Goal: Task Accomplishment & Management: Manage account settings

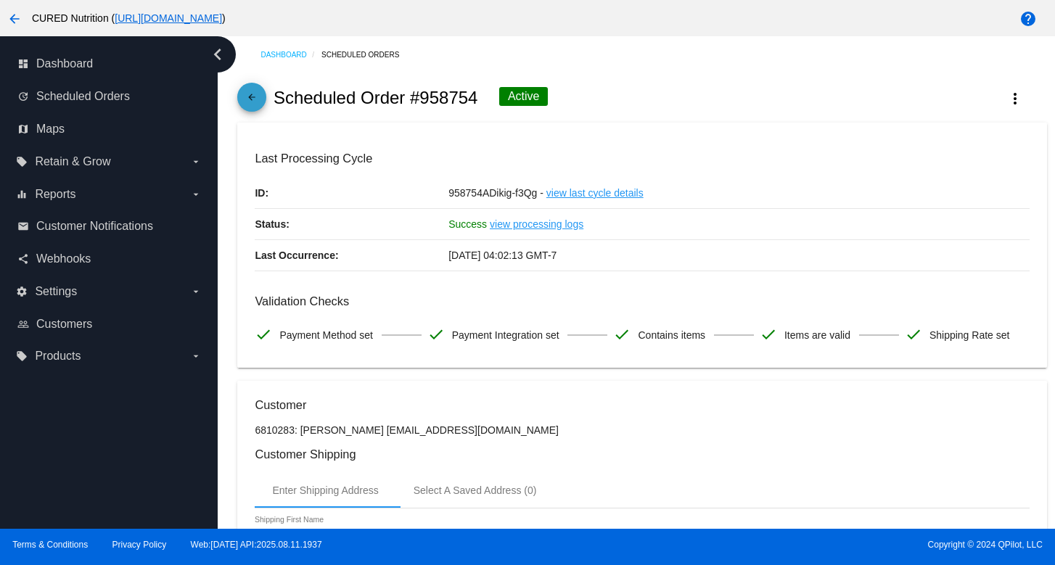
click at [252, 94] on mat-icon "arrow_back" at bounding box center [251, 100] width 17 height 17
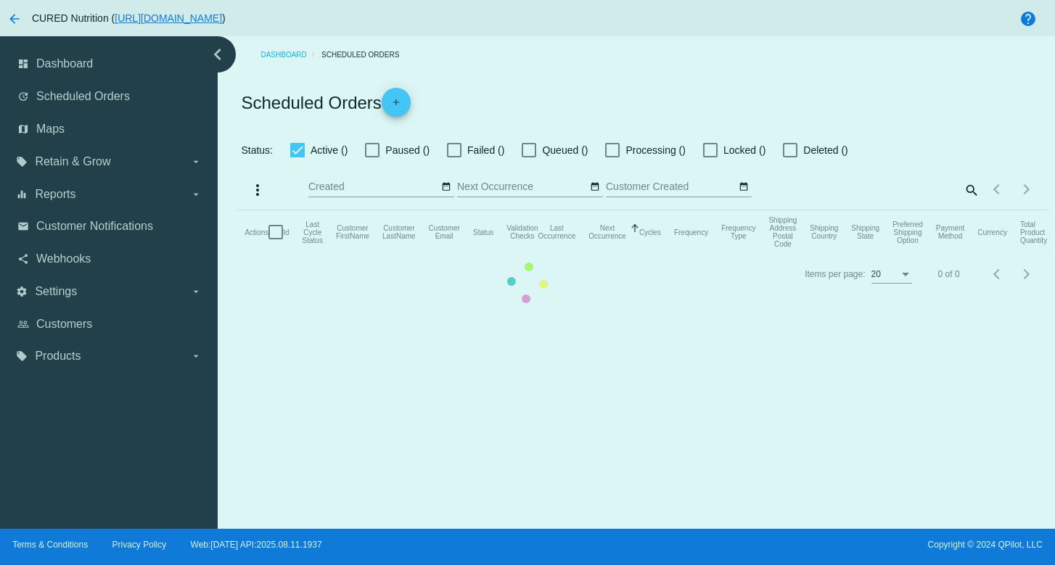
checkbox input "true"
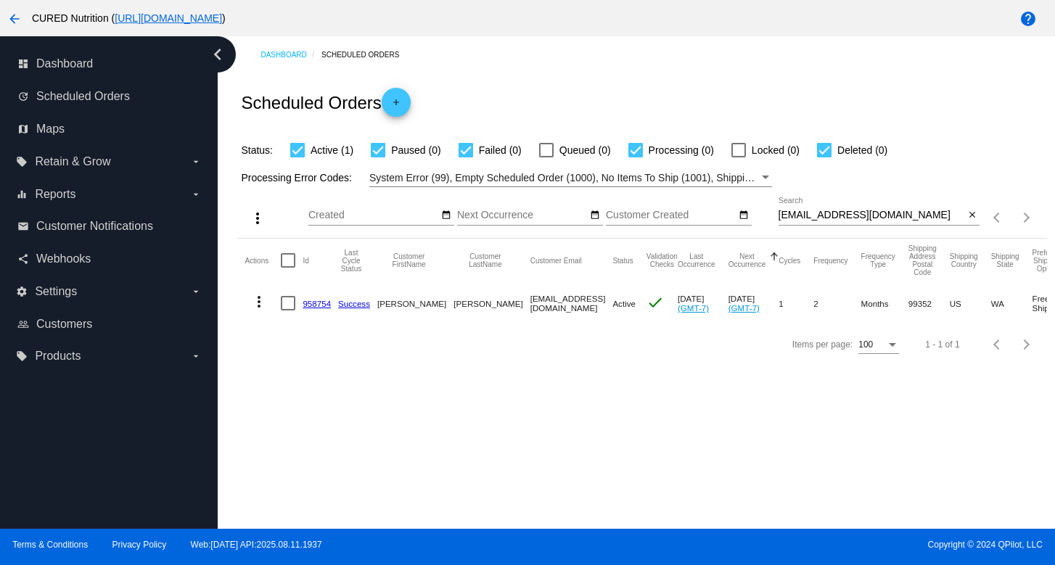
click at [815, 219] on input "[EMAIL_ADDRESS][DOMAIN_NAME]" at bounding box center [871, 216] width 186 height 12
paste input "mlcruz8a"
type input "[EMAIL_ADDRESS][DOMAIN_NAME]"
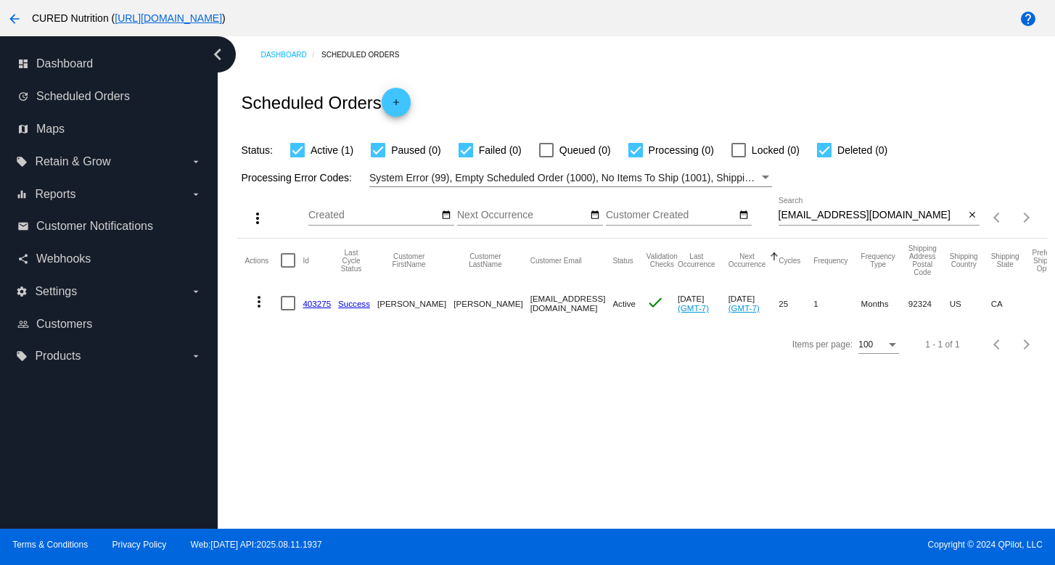
click at [316, 308] on link "403275" at bounding box center [316, 303] width 28 height 9
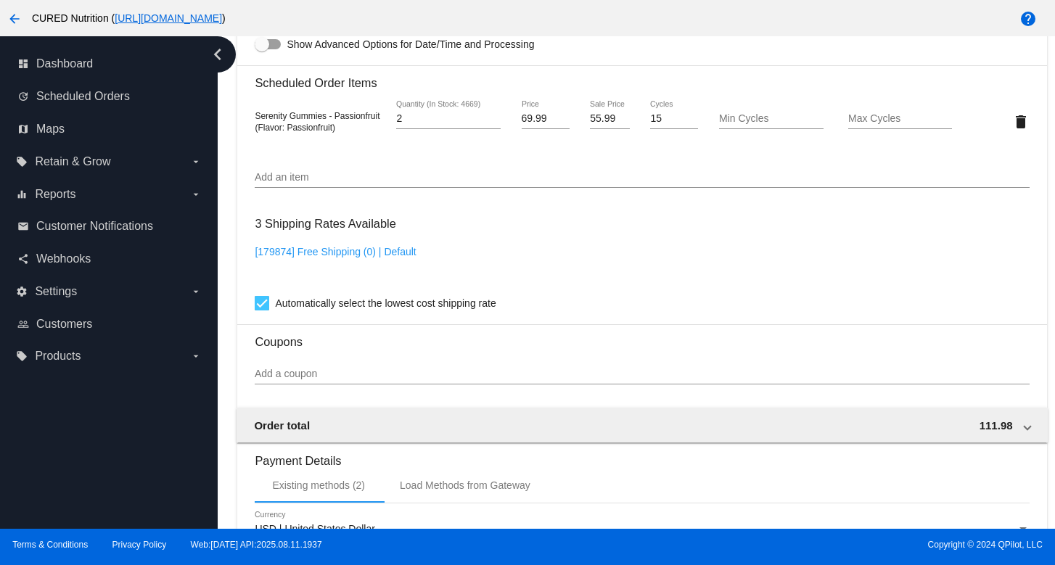
scroll to position [1316, 0]
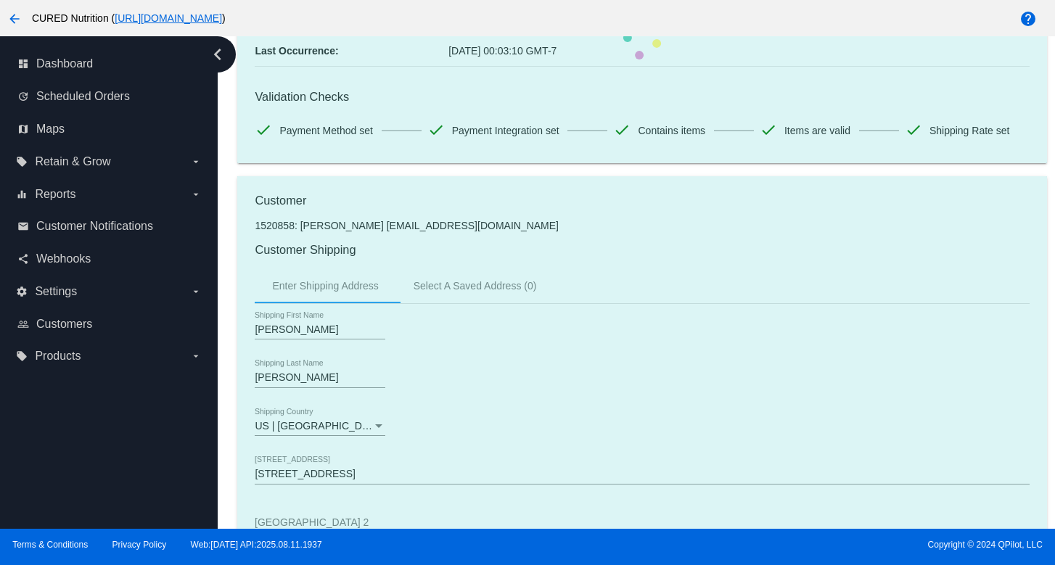
scroll to position [0, 0]
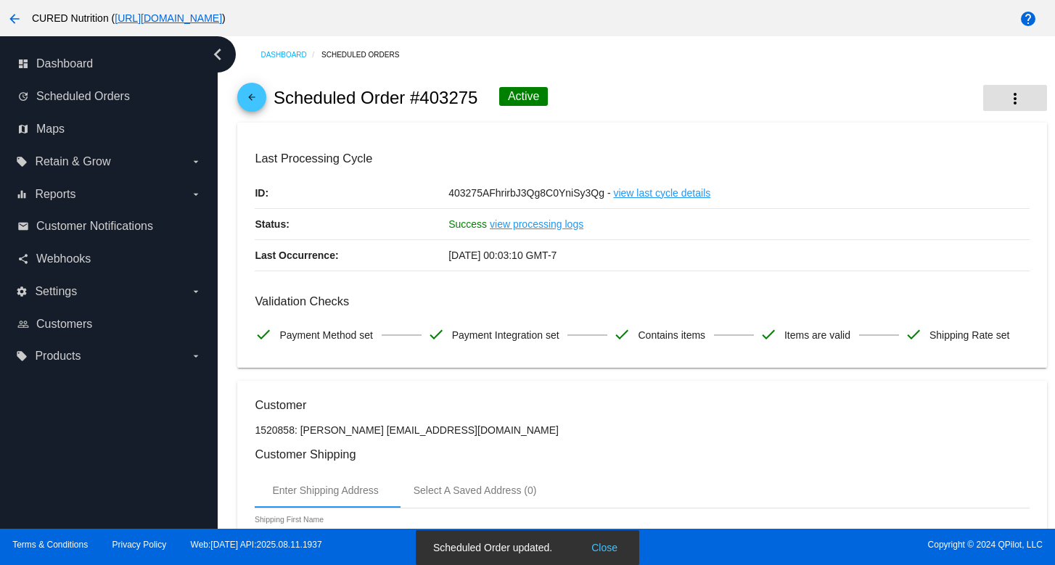
click at [1027, 90] on button "more_vert" at bounding box center [1015, 98] width 64 height 26
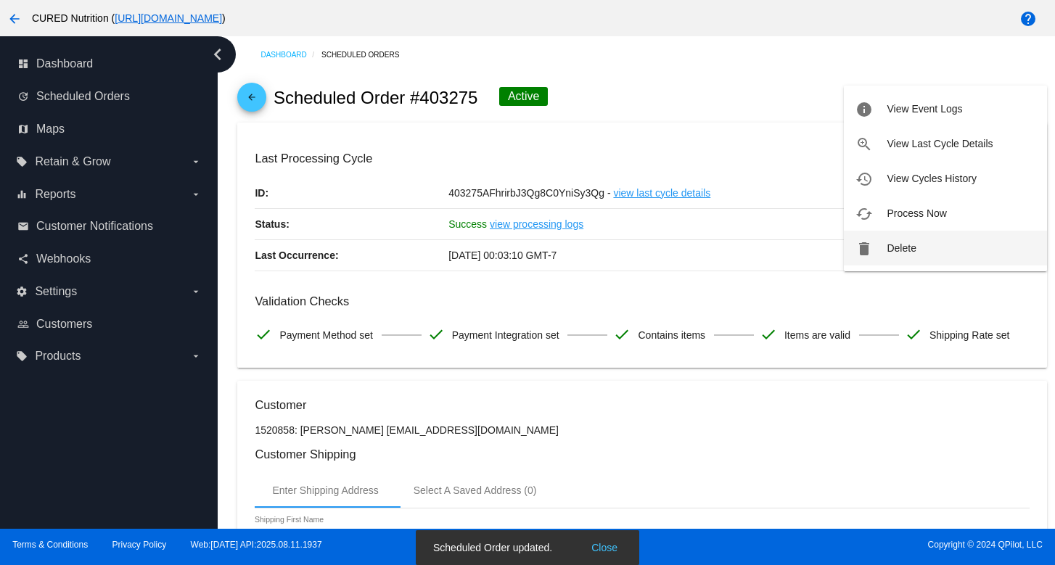
click at [896, 247] on span "Delete" at bounding box center [900, 248] width 29 height 12
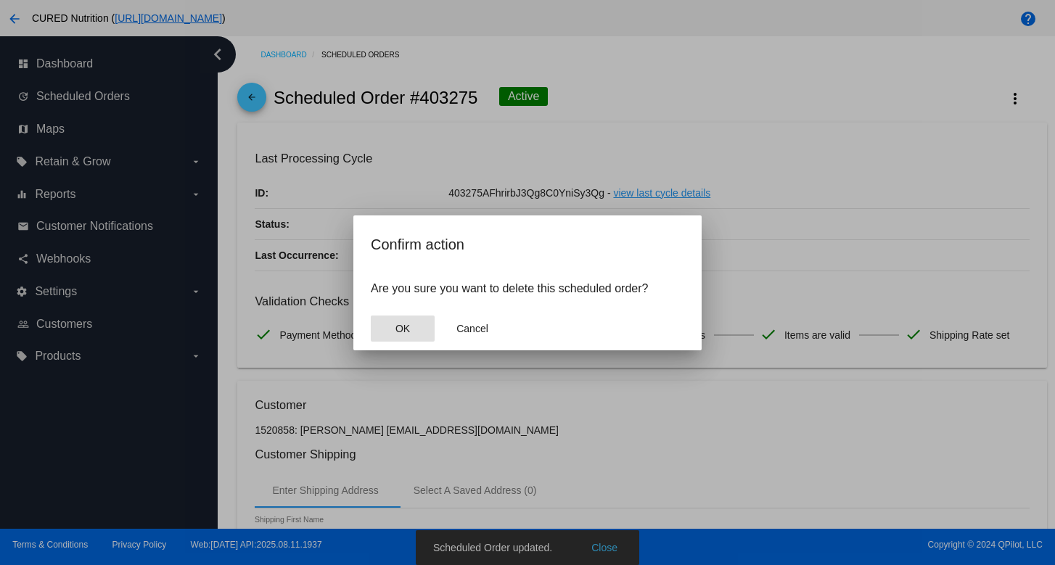
click at [404, 336] on button "OK" at bounding box center [403, 329] width 64 height 26
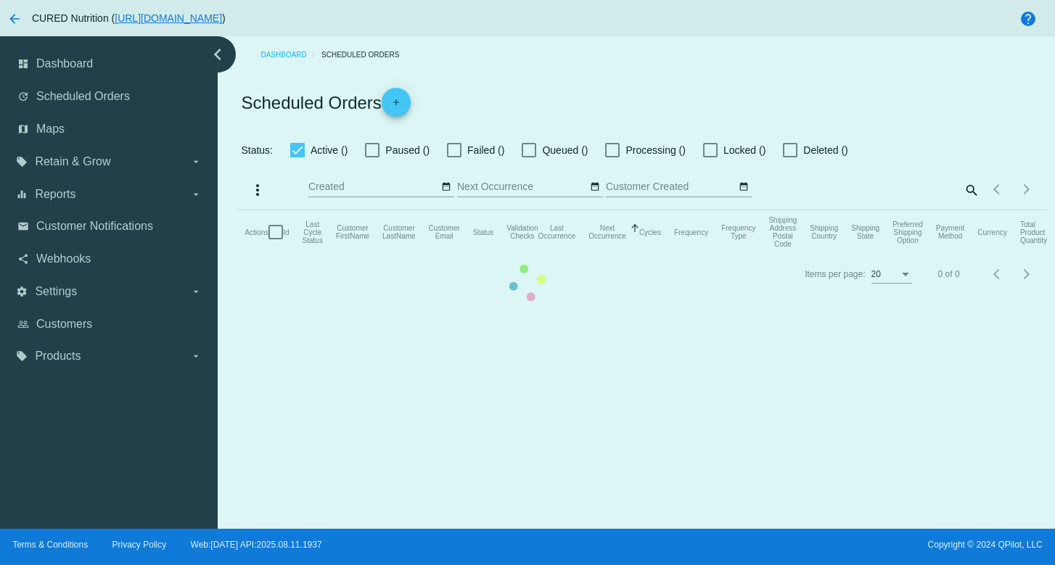
checkbox input "true"
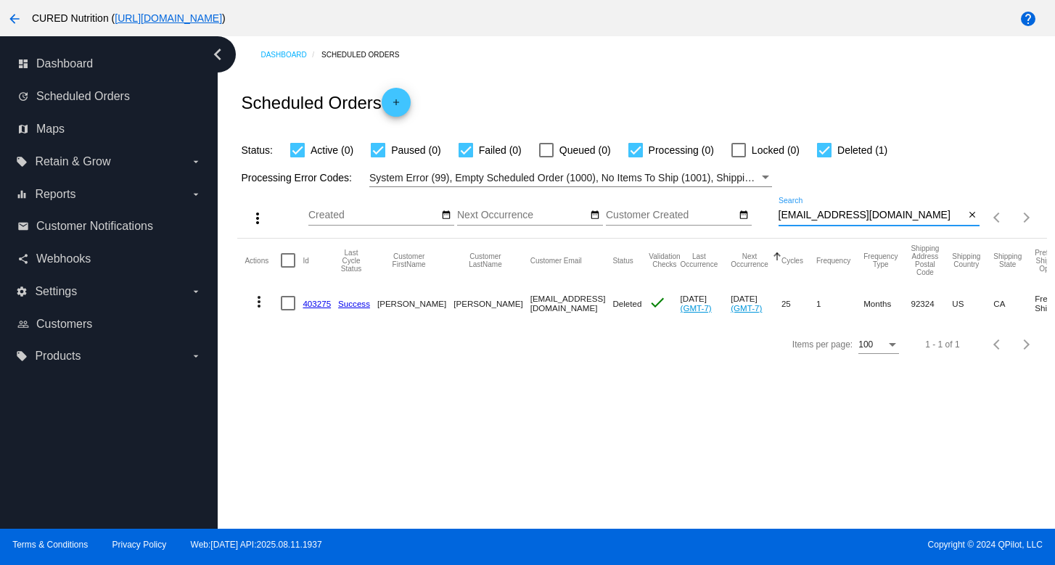
click at [849, 215] on input "[EMAIL_ADDRESS][DOMAIN_NAME]" at bounding box center [871, 216] width 186 height 12
paste input "[PERSON_NAME].[PERSON_NAME]@me"
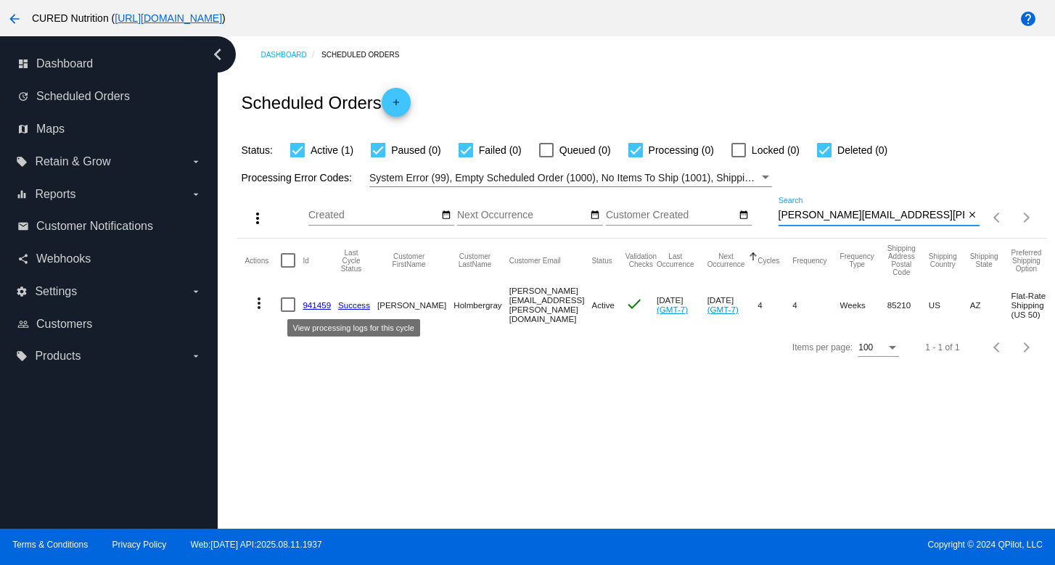
type input "[PERSON_NAME][EMAIL_ADDRESS][PERSON_NAME][DOMAIN_NAME]"
click at [309, 303] on link "941459" at bounding box center [316, 304] width 28 height 9
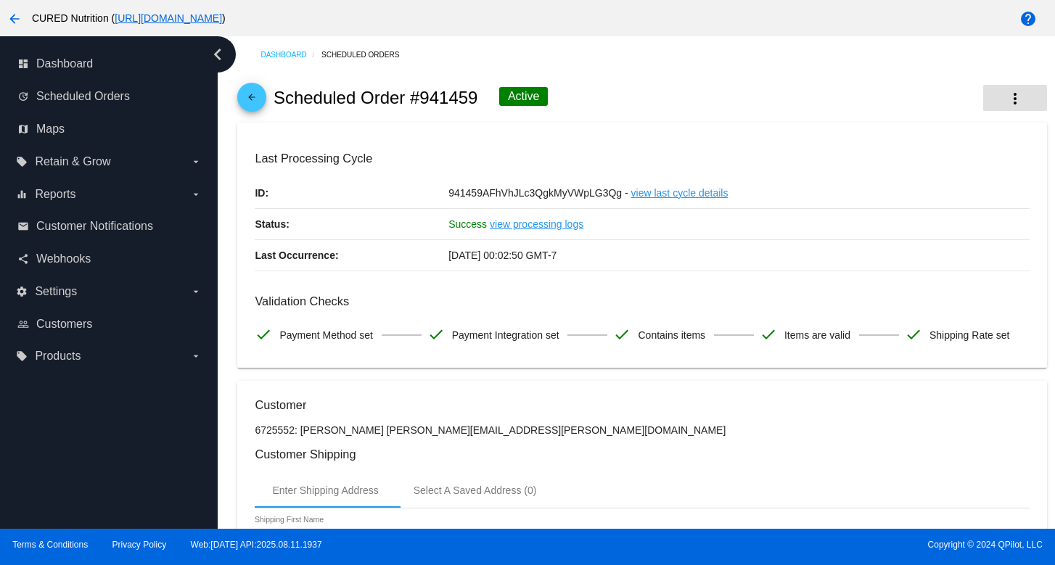
click at [1014, 83] on div "arrow_back Scheduled Order #941459 Active more_vert" at bounding box center [641, 97] width 809 height 49
click at [1013, 92] on mat-icon "more_vert" at bounding box center [1014, 98] width 17 height 17
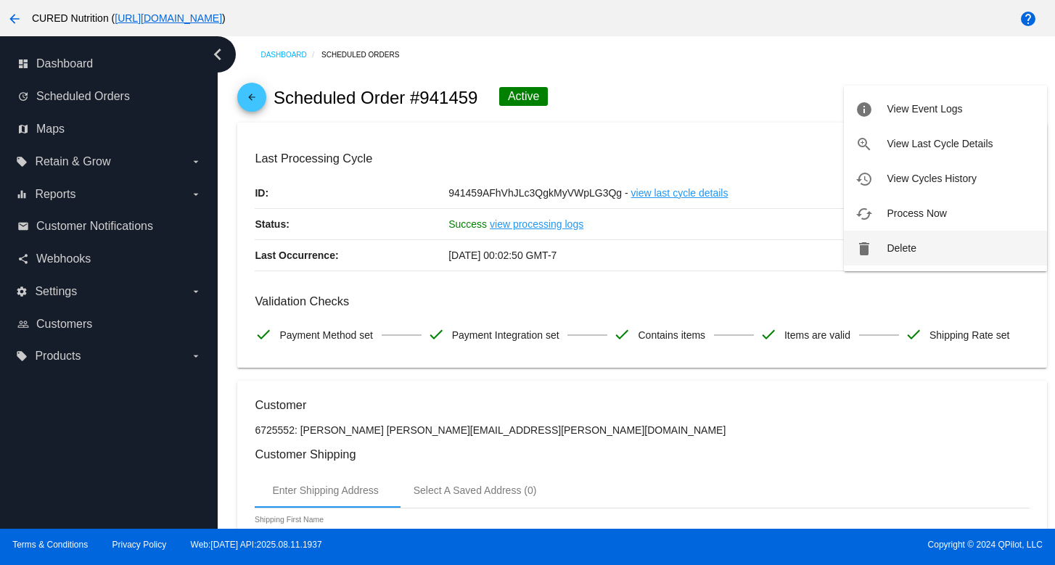
click at [911, 238] on button "delete Delete" at bounding box center [945, 248] width 203 height 35
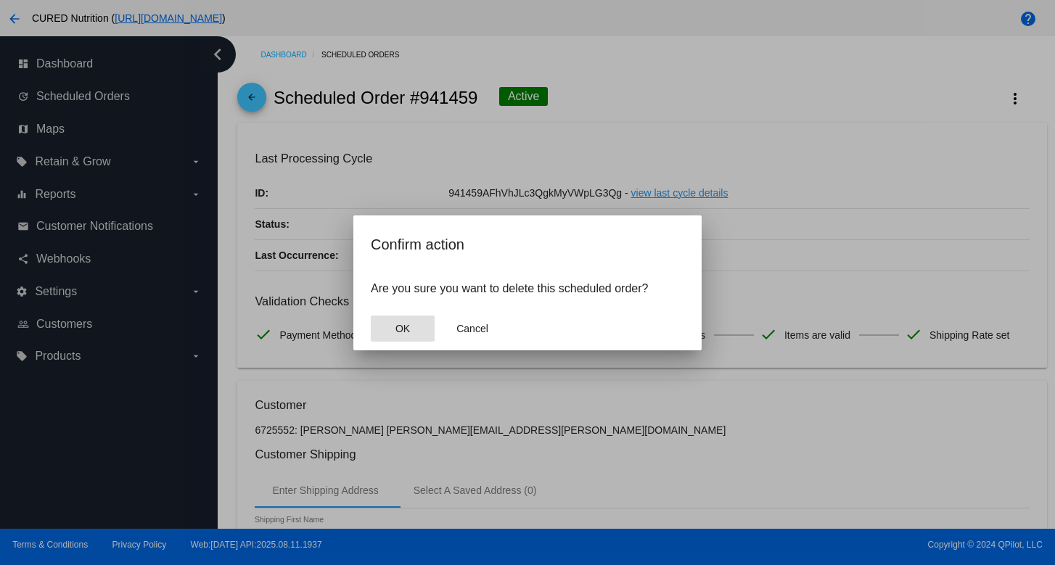
click at [418, 329] on button "OK" at bounding box center [403, 329] width 64 height 26
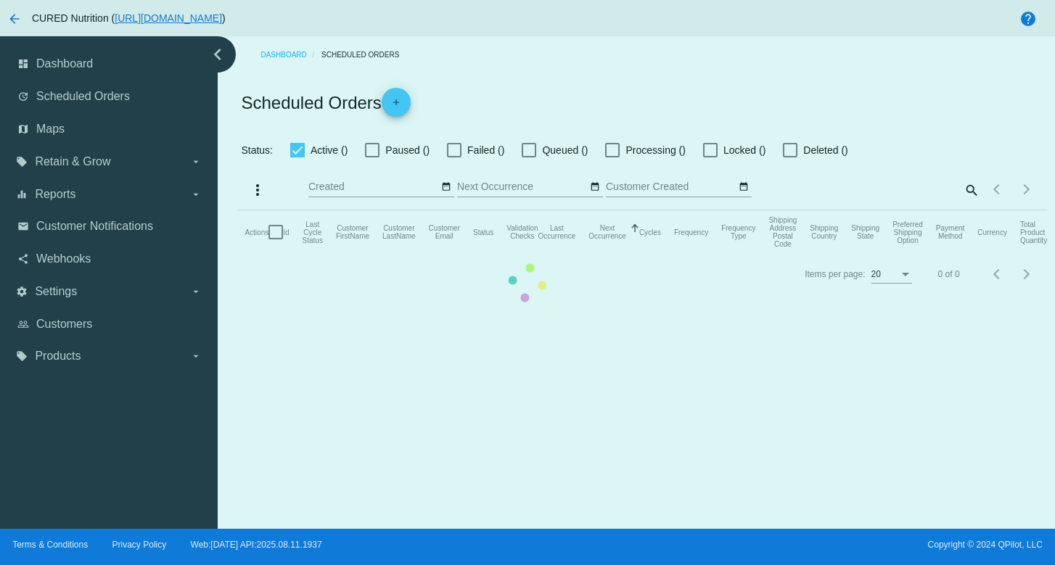
checkbox input "true"
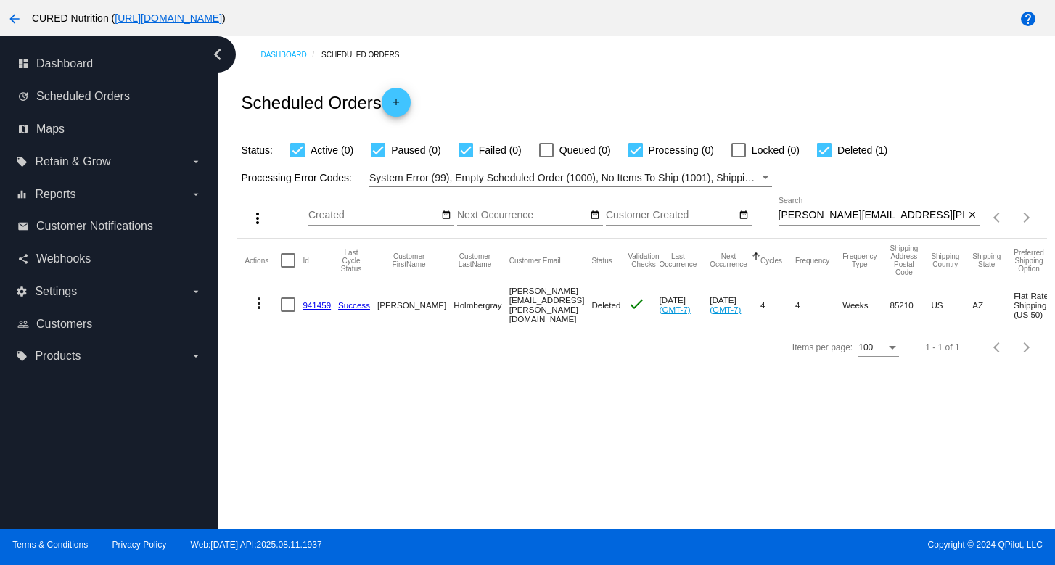
click at [799, 216] on input "[PERSON_NAME][EMAIL_ADDRESS][PERSON_NAME][DOMAIN_NAME]" at bounding box center [871, 216] width 186 height 12
paste input "[EMAIL_ADDRESS]"
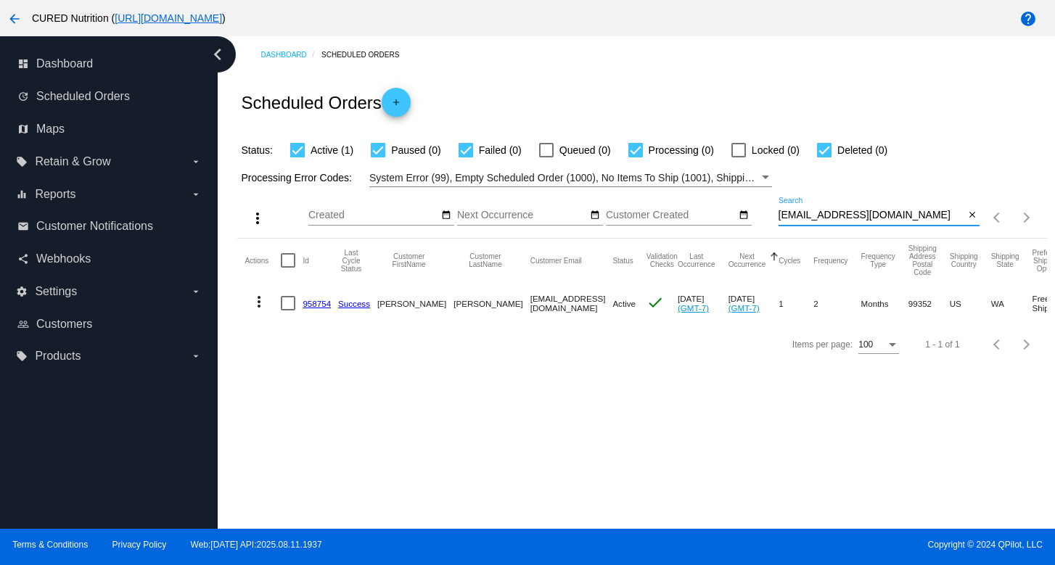
type input "[EMAIL_ADDRESS][DOMAIN_NAME]"
click at [850, 219] on input "[EMAIL_ADDRESS][DOMAIN_NAME]" at bounding box center [871, 216] width 186 height 12
click at [307, 305] on link "958754" at bounding box center [316, 303] width 28 height 9
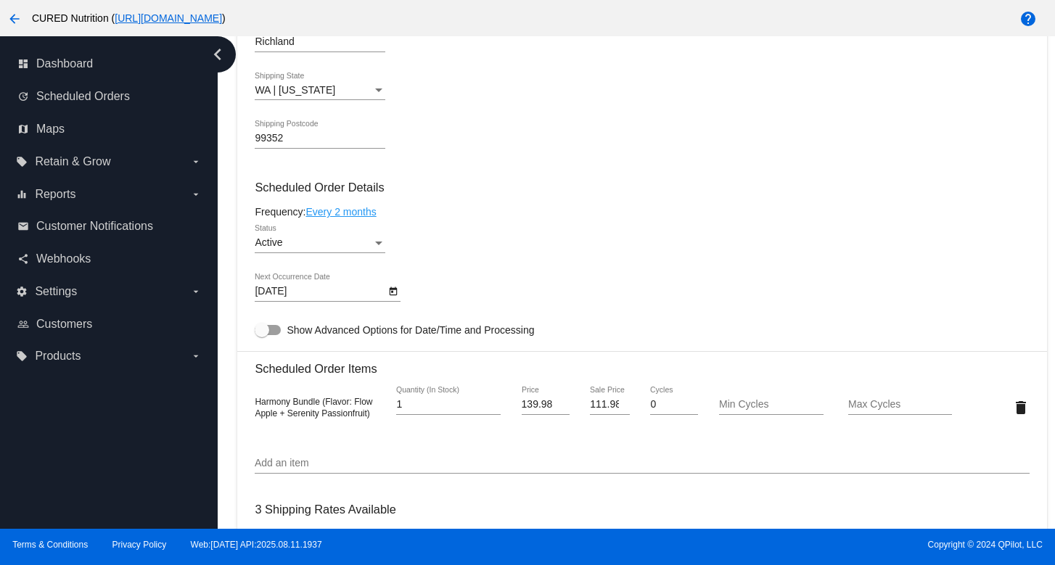
scroll to position [759, 0]
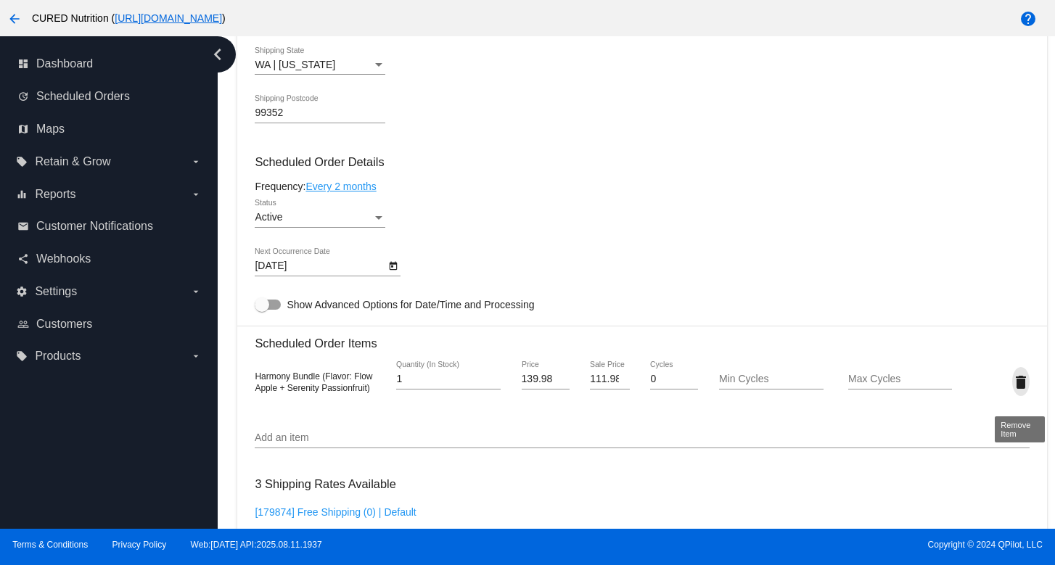
click at [1024, 389] on mat-icon "delete" at bounding box center [1020, 382] width 17 height 17
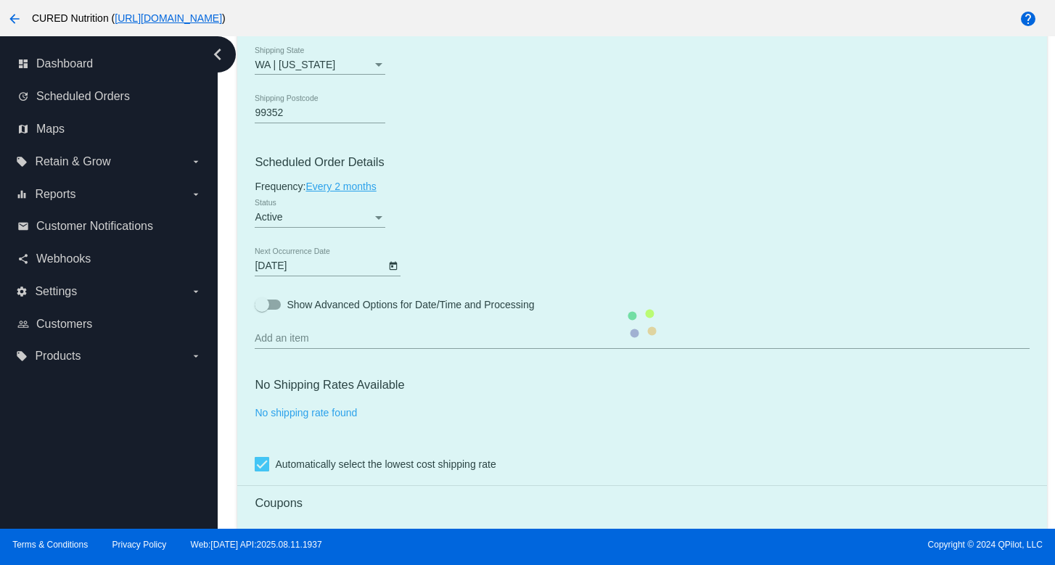
scroll to position [789, 0]
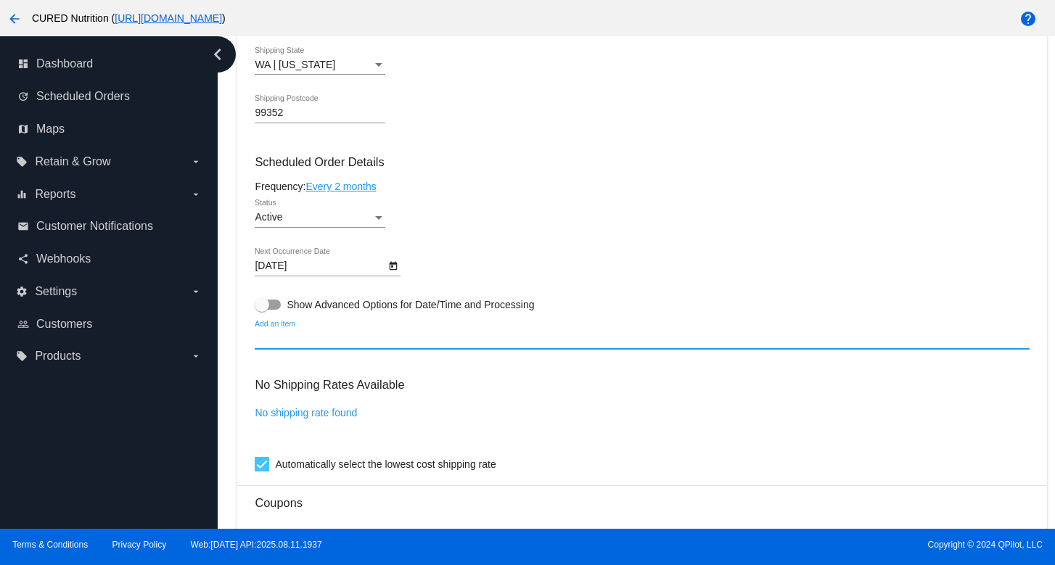
click at [450, 345] on input "Add an item" at bounding box center [642, 339] width 774 height 12
type input "s"
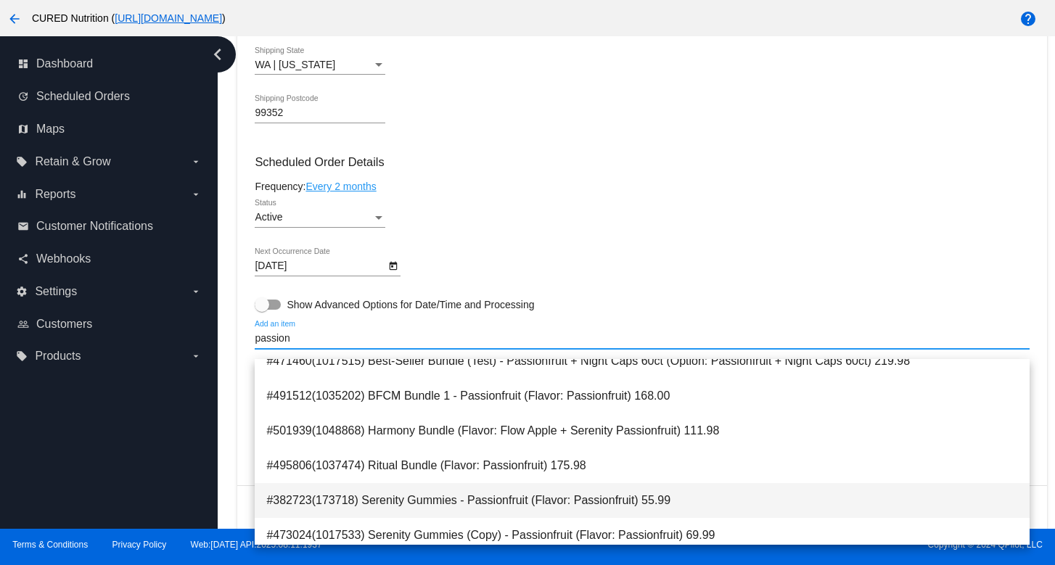
scroll to position [128, 0]
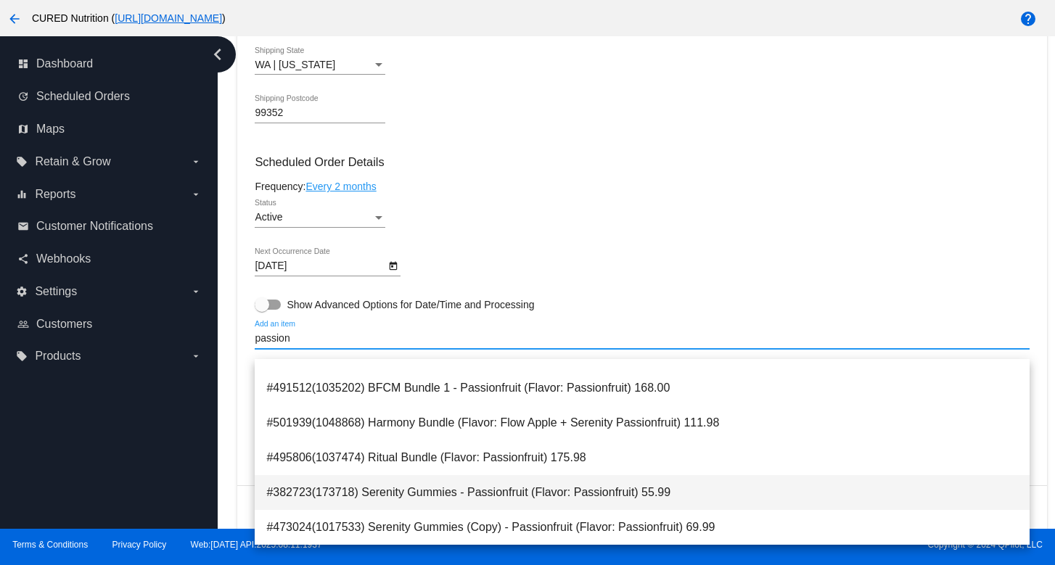
type input "passion"
click at [442, 493] on span "#382723(173718) Serenity Gummies - Passionfruit (Flavor: Passionfruit) 55.99" at bounding box center [641, 492] width 751 height 35
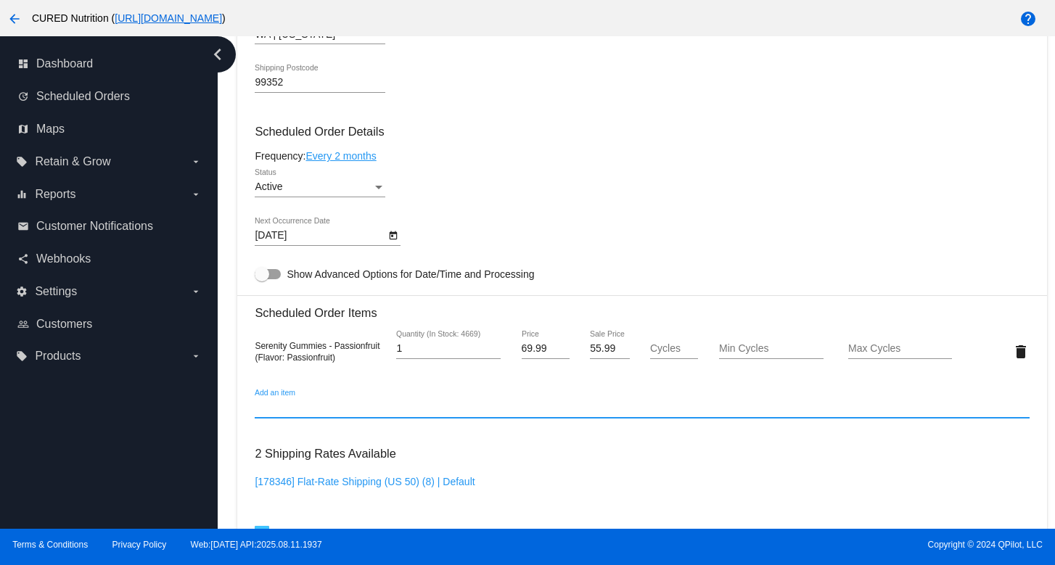
scroll to position [759, 0]
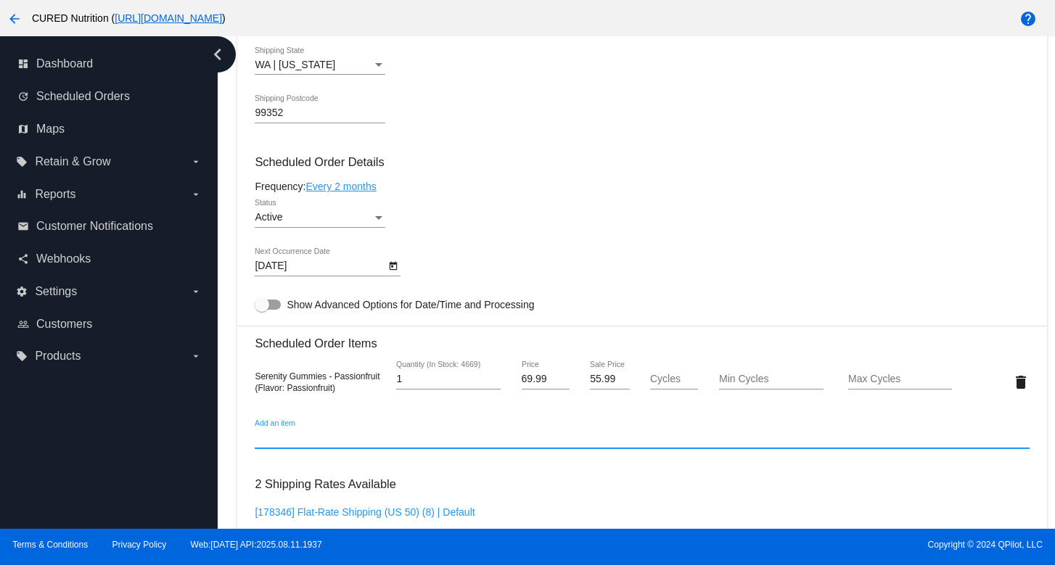
click at [426, 385] on input "1" at bounding box center [448, 380] width 104 height 12
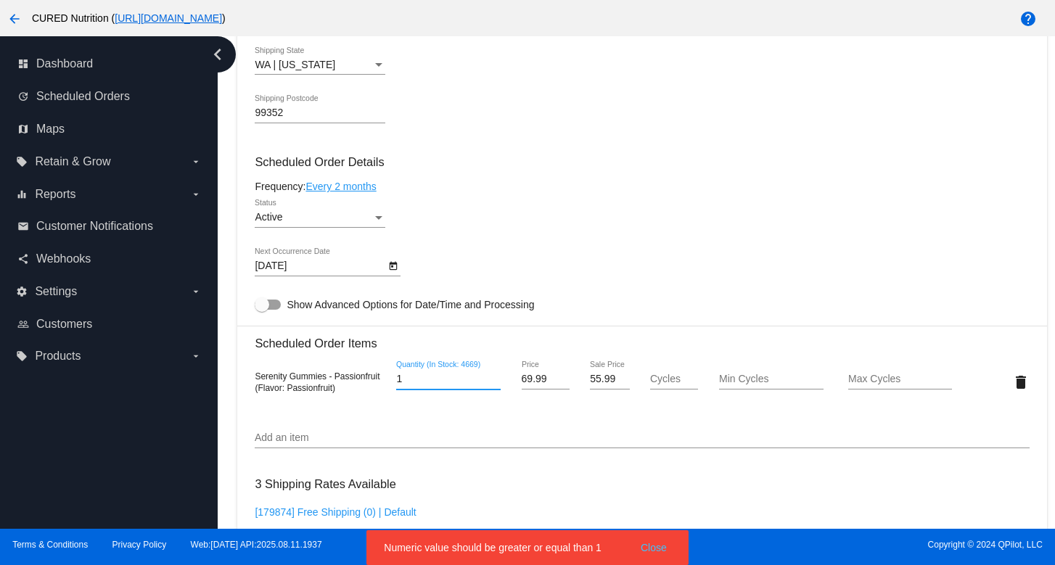
type input "1"
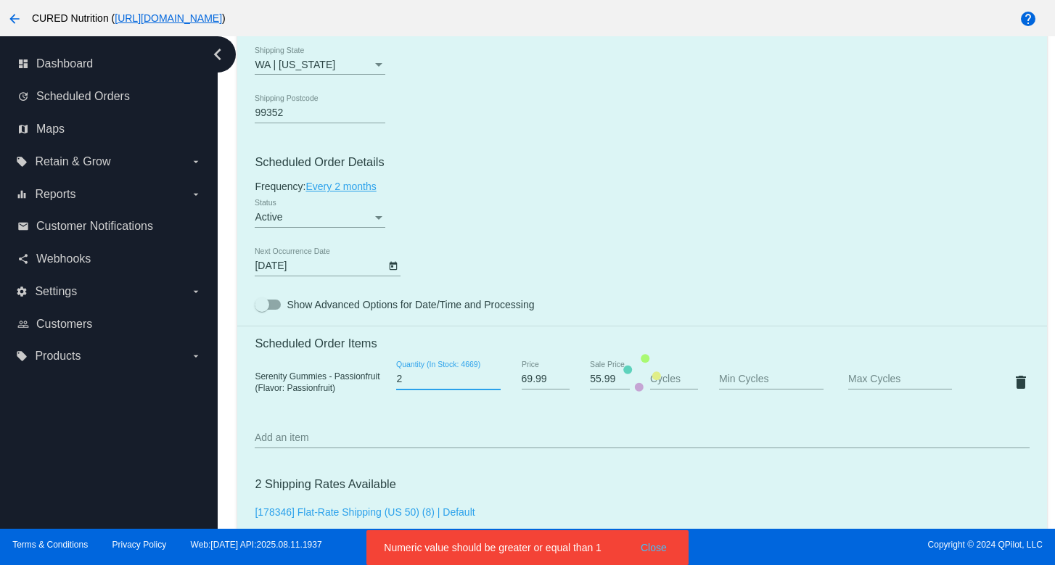
type input "2"
click at [236, 404] on div "Dashboard Scheduled Orders arrow_back Scheduled Order #958754 Active more_vert …" at bounding box center [641, 201] width 825 height 1846
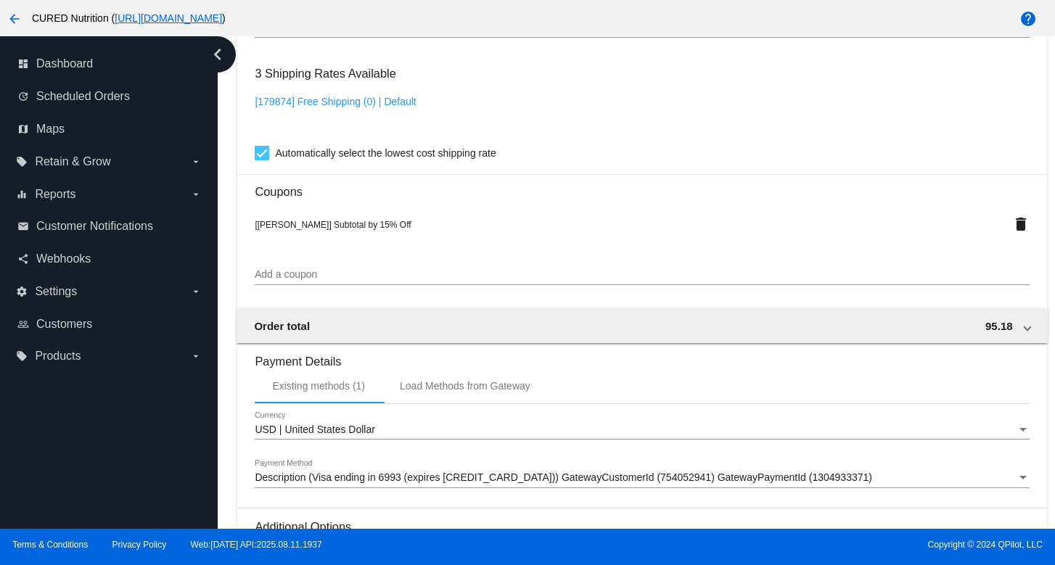
scroll to position [1366, 0]
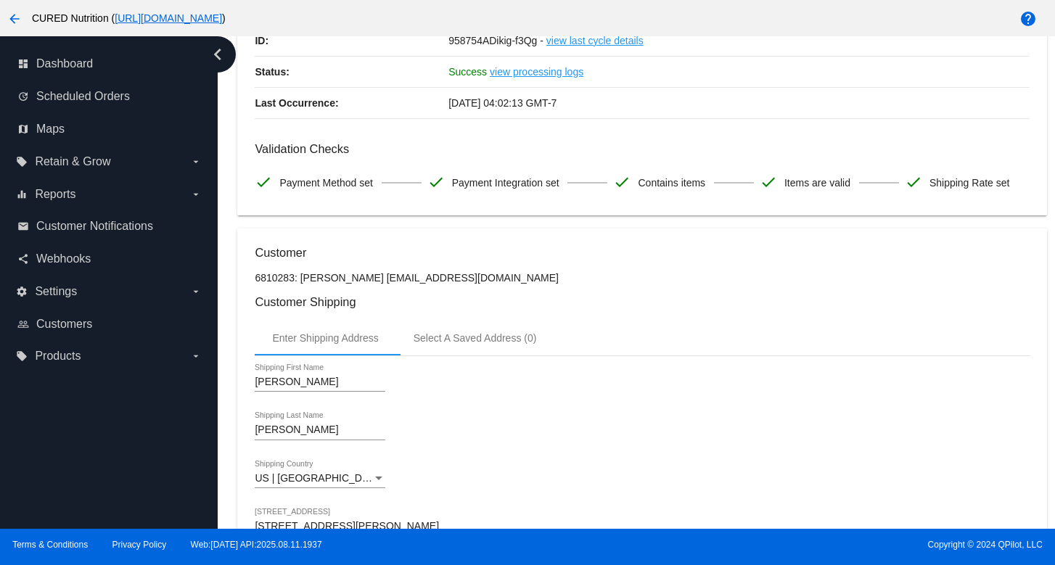
scroll to position [0, 0]
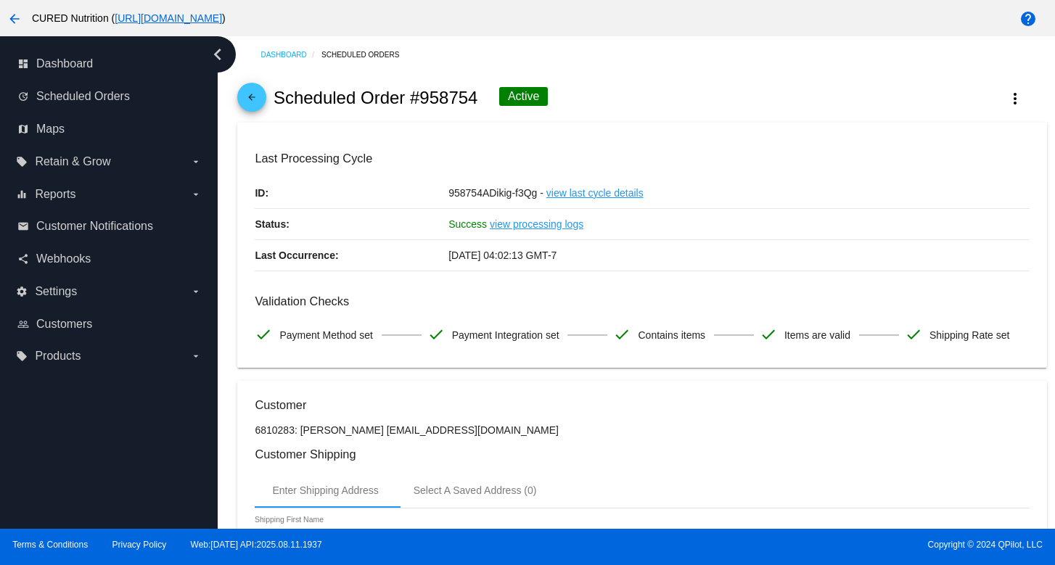
click at [255, 97] on mat-icon "arrow_back" at bounding box center [251, 100] width 17 height 17
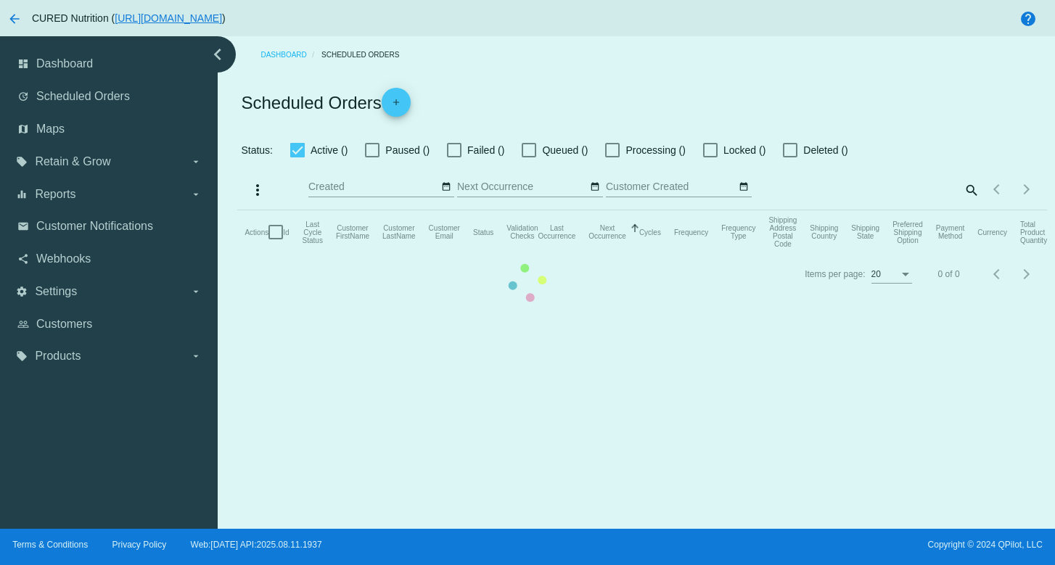
checkbox input "true"
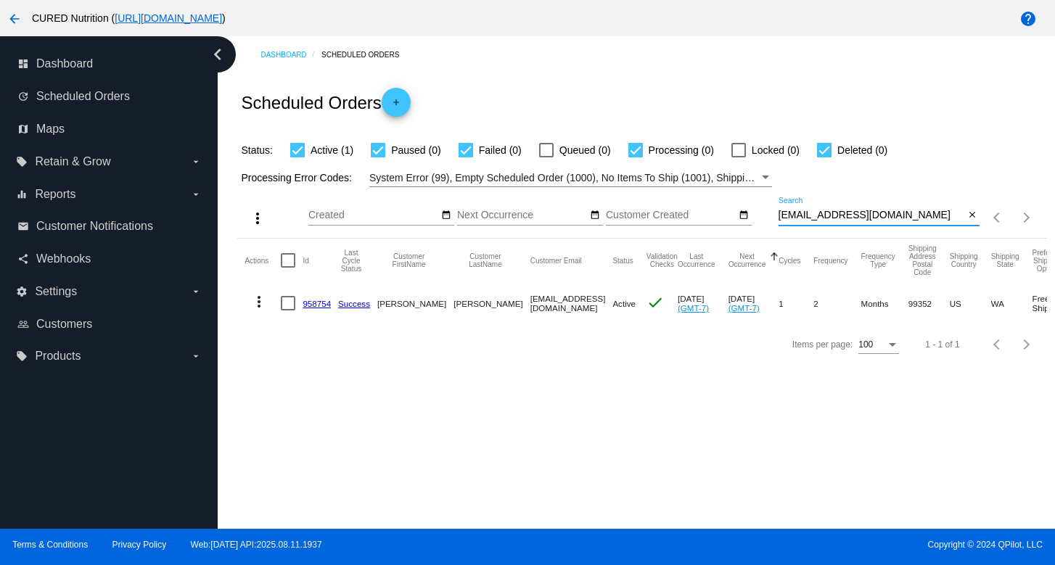
click at [846, 213] on input "[EMAIL_ADDRESS][DOMAIN_NAME]" at bounding box center [871, 216] width 186 height 12
paste input "[EMAIL_ADDRESS]"
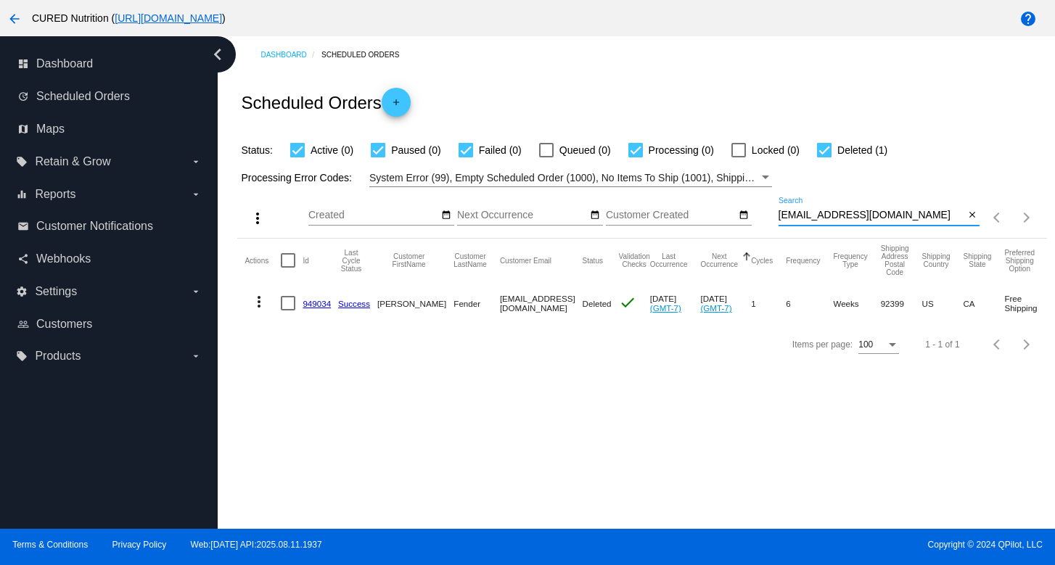
click at [883, 219] on input "[EMAIL_ADDRESS][DOMAIN_NAME]" at bounding box center [871, 216] width 186 height 12
paste input "[EMAIL_ADDRESS]"
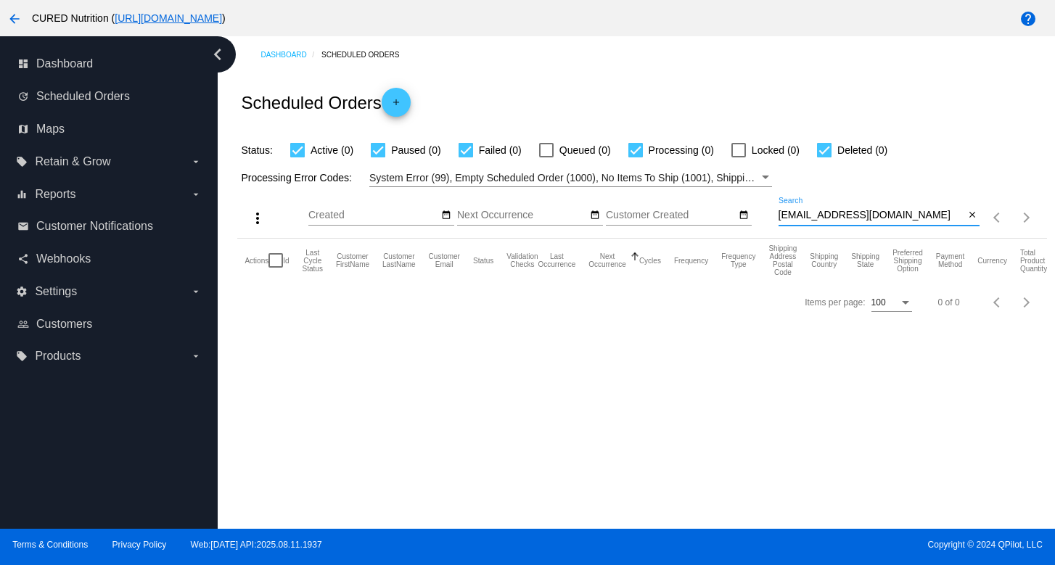
type input "[EMAIL_ADDRESS][DOMAIN_NAME]"
click at [401, 99] on mat-icon "add" at bounding box center [395, 105] width 17 height 17
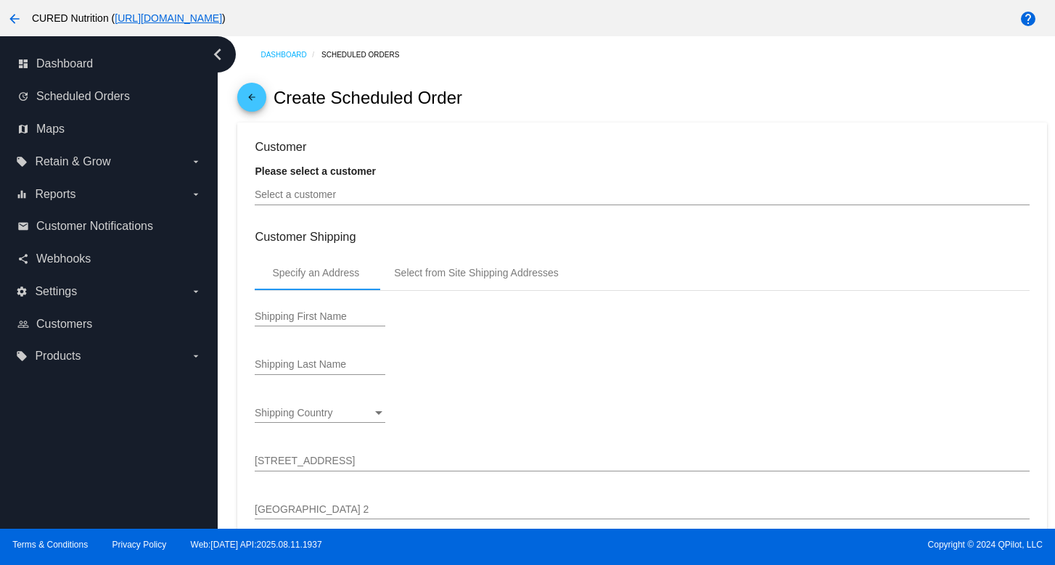
type input "[DATE]"
click at [368, 203] on div "Select a customer" at bounding box center [642, 191] width 774 height 28
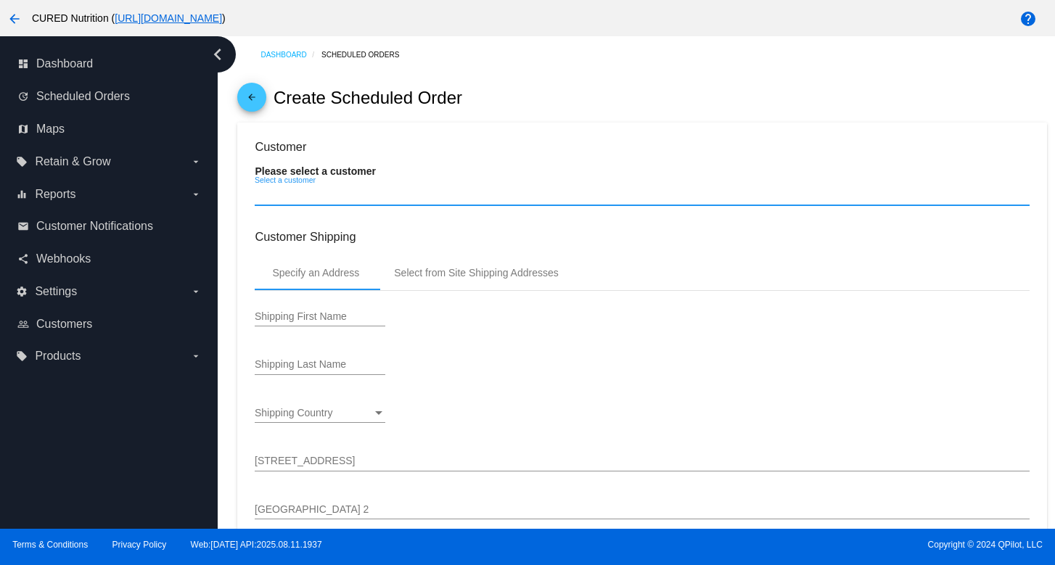
paste input "[EMAIL_ADDRESS][DOMAIN_NAME]"
type input "[EMAIL_ADDRESS][DOMAIN_NAME]"
click at [249, 94] on mat-icon "arrow_back" at bounding box center [251, 100] width 17 height 17
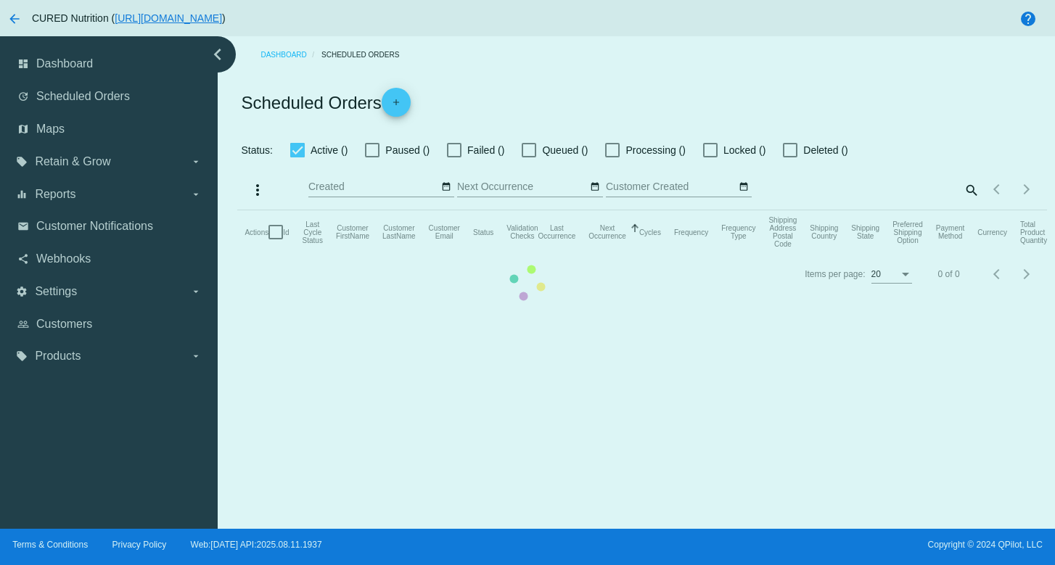
checkbox input "true"
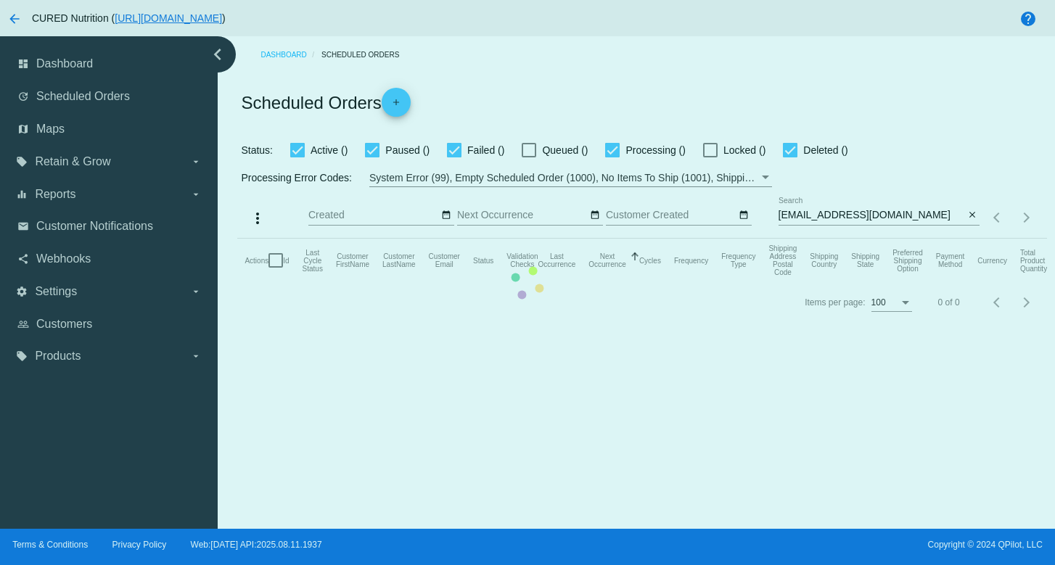
click at [237, 239] on mat-table "Actions Id Last Cycle Status Customer FirstName Customer LastName Customer Emai…" at bounding box center [641, 261] width 809 height 44
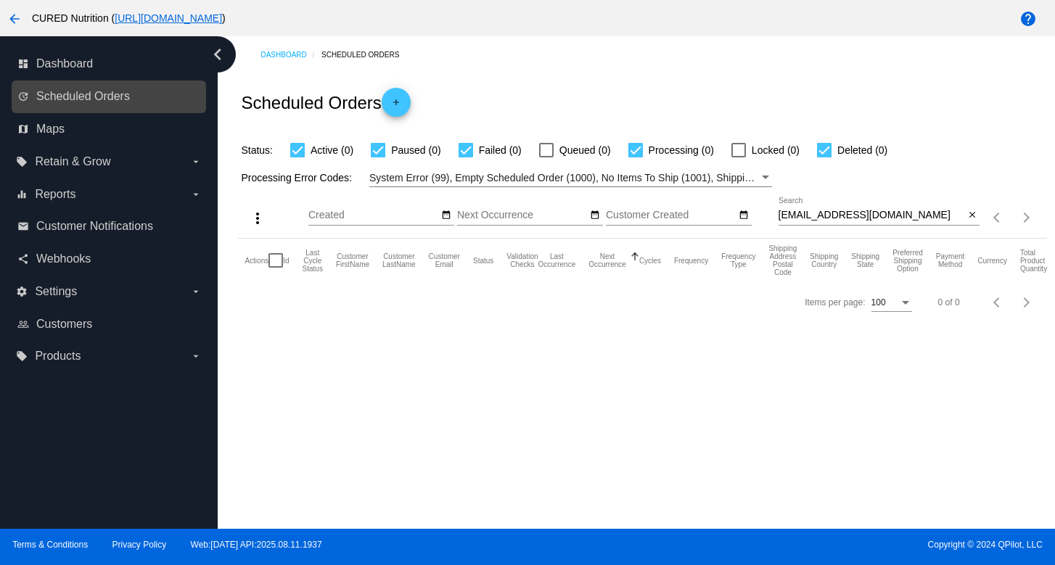
click at [131, 102] on link "update Scheduled Orders" at bounding box center [109, 96] width 184 height 23
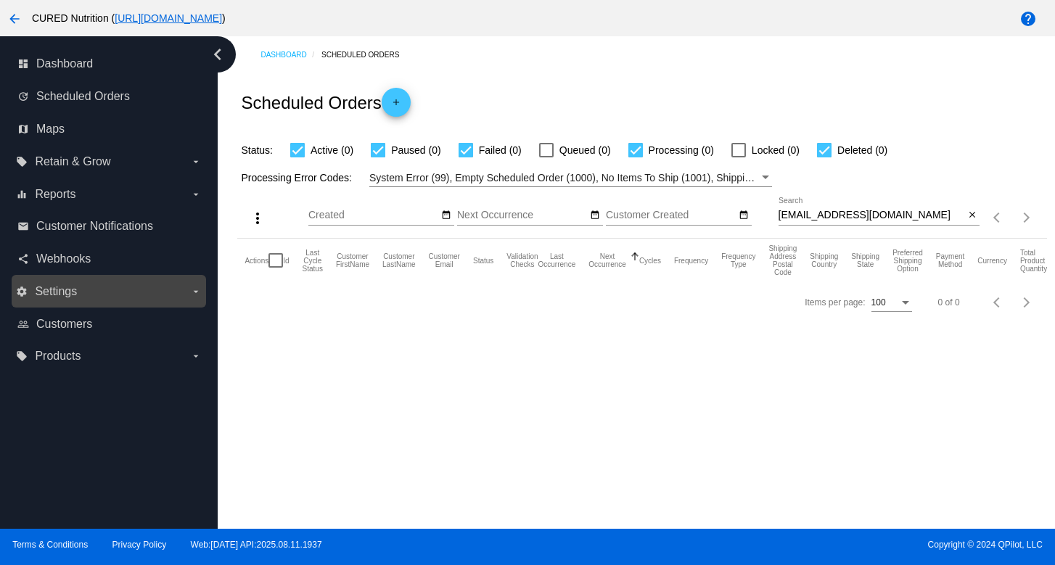
click at [110, 300] on label "settings Settings arrow_drop_down" at bounding box center [108, 291] width 185 height 23
click at [0, 0] on input "settings Settings arrow_drop_down" at bounding box center [0, 0] width 0 height 0
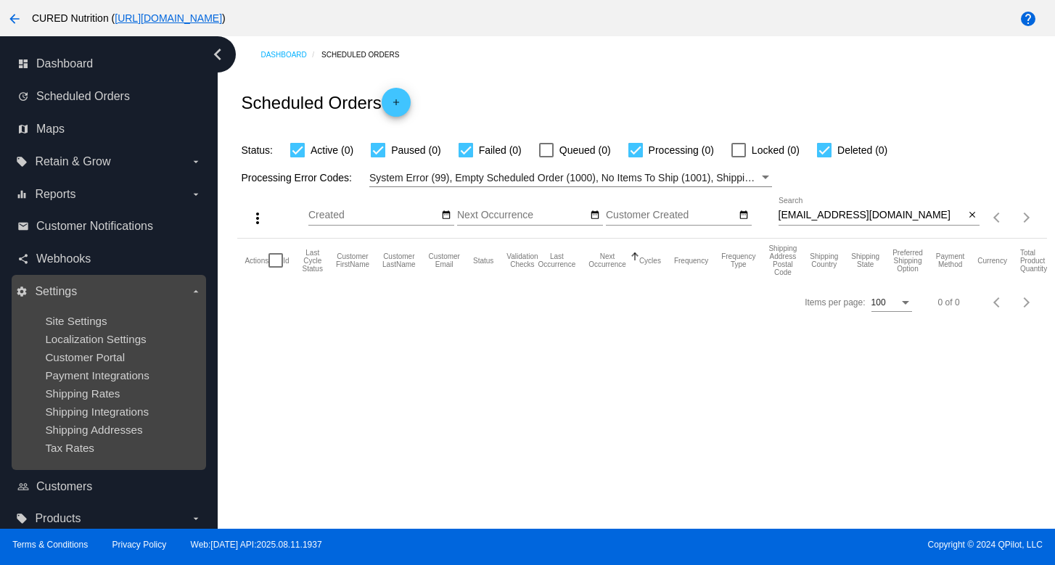
click at [109, 319] on div "Site Settings" at bounding box center [120, 321] width 150 height 12
click at [199, 289] on icon "arrow_drop_down" at bounding box center [196, 292] width 12 height 12
click at [0, 0] on input "settings Settings arrow_drop_down" at bounding box center [0, 0] width 0 height 0
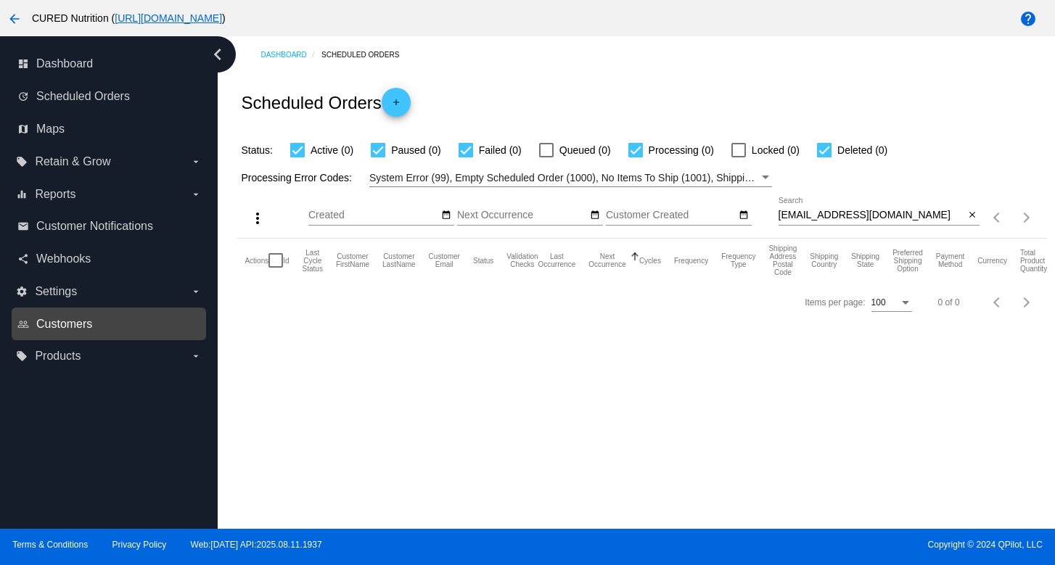
click at [80, 323] on span "Customers" at bounding box center [64, 324] width 56 height 13
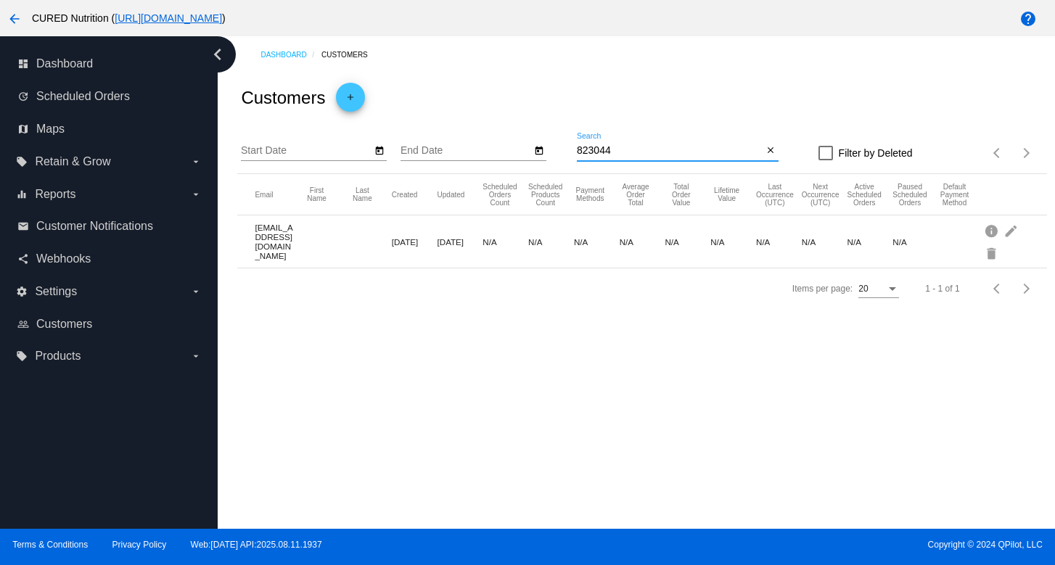
click at [614, 147] on input "823044" at bounding box center [670, 151] width 186 height 12
type input "x"
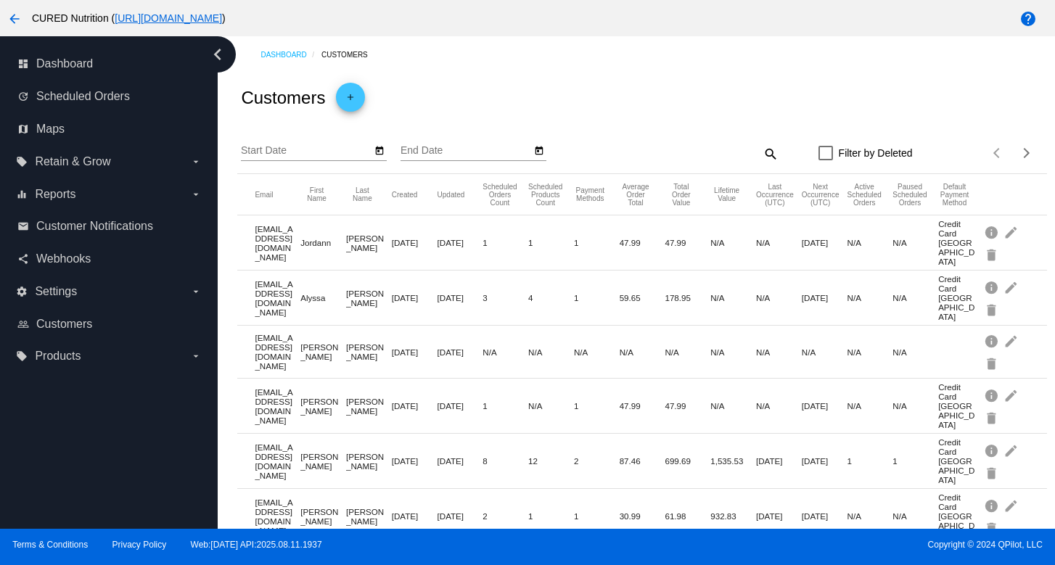
click at [764, 153] on mat-icon "search" at bounding box center [769, 153] width 17 height 22
click at [609, 156] on input "Search" at bounding box center [678, 151] width 202 height 12
paste input "[EMAIL_ADDRESS][DOMAIN_NAME]"
type input "[EMAIL_ADDRESS][DOMAIN_NAME]"
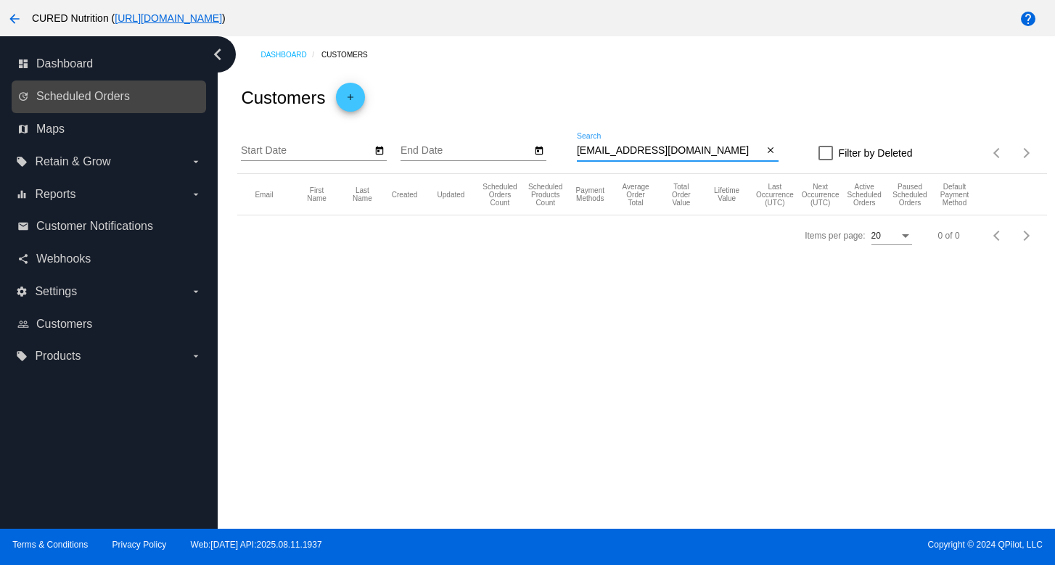
click at [153, 101] on link "update Scheduled Orders" at bounding box center [109, 96] width 184 height 23
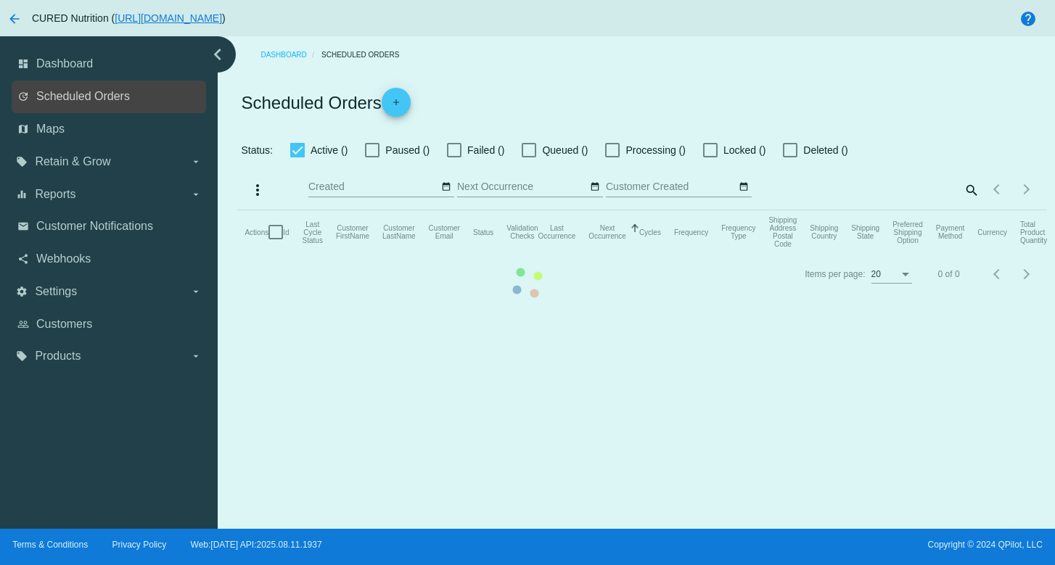
checkbox input "true"
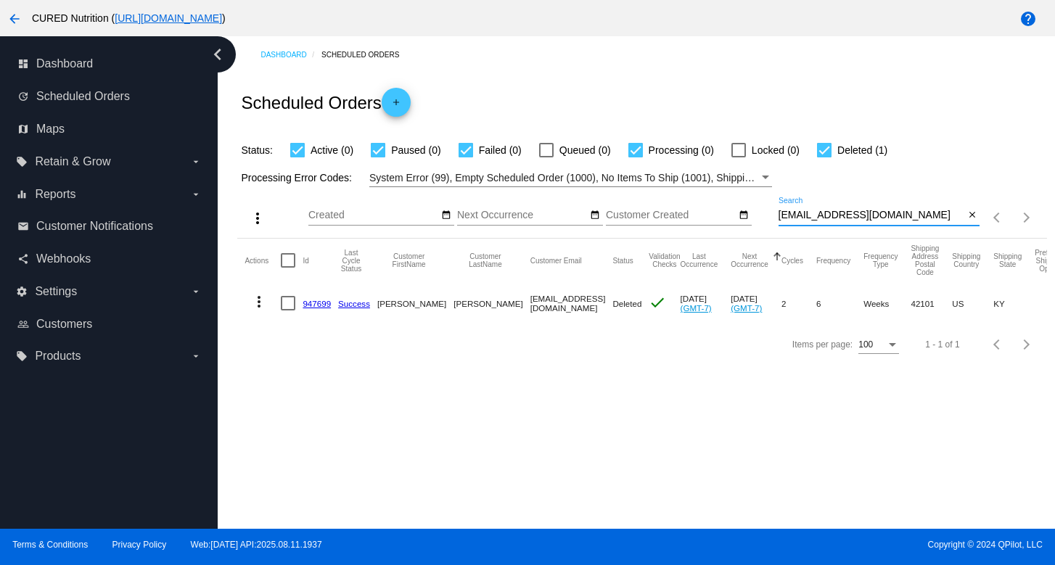
click at [836, 211] on input "[EMAIL_ADDRESS][DOMAIN_NAME]" at bounding box center [871, 216] width 186 height 12
paste input "khaylasill"
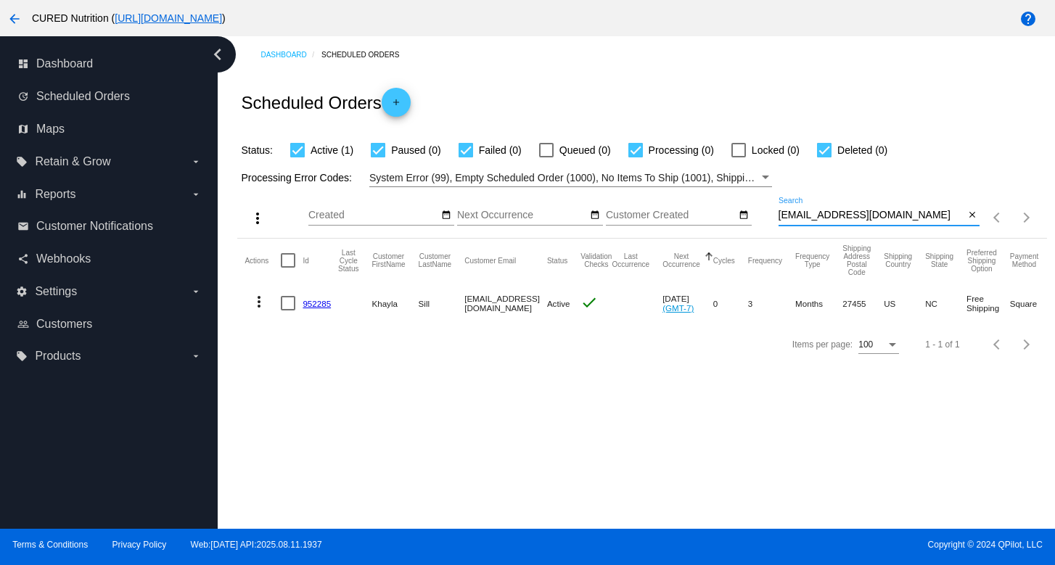
type input "[EMAIL_ADDRESS][DOMAIN_NAME]"
click at [319, 310] on mat-cell "952285" at bounding box center [320, 303] width 36 height 42
